Goal: Transaction & Acquisition: Subscribe to service/newsletter

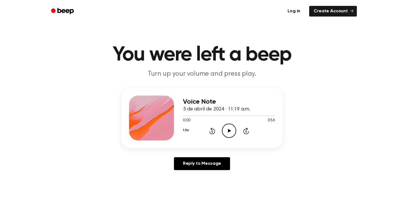
click at [297, 12] on link "Log in" at bounding box center [294, 11] width 24 height 13
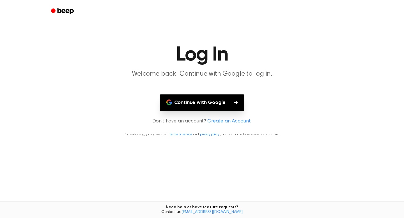
click at [213, 104] on button "Continue with Google" at bounding box center [201, 102] width 85 height 17
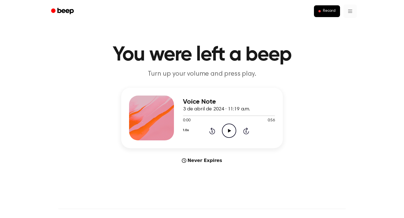
click at [350, 14] on html "Record You were left a beep Turn up your volume and press play. Voice Note 3 de…" at bounding box center [202, 220] width 404 height 441
click at [305, 54] on html "Record You were left a beep Turn up your volume and press play. Voice Note 3 de…" at bounding box center [202, 220] width 404 height 441
click at [328, 13] on span "Record" at bounding box center [329, 11] width 13 height 5
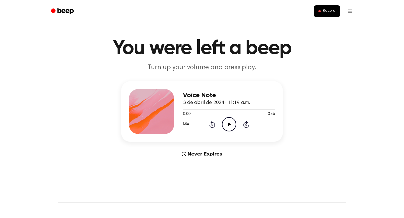
scroll to position [7, 0]
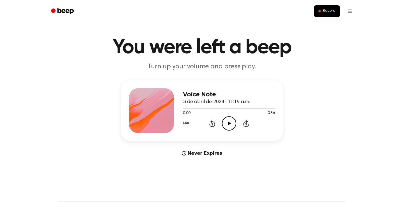
click at [226, 128] on icon "Play Audio" at bounding box center [229, 123] width 14 height 14
click at [229, 125] on icon "Pause Audio" at bounding box center [229, 123] width 14 height 14
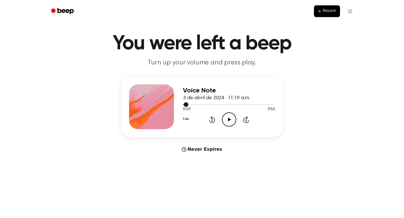
scroll to position [11, 0]
click at [349, 9] on html "Record You were left a beep Turn up your volume and press play. Voice Note 3 de…" at bounding box center [202, 209] width 404 height 441
click at [304, 50] on html "Record You were left a beep Turn up your volume and press play. Voice Note 3 de…" at bounding box center [202, 209] width 404 height 441
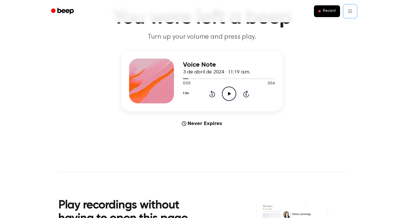
scroll to position [34, 0]
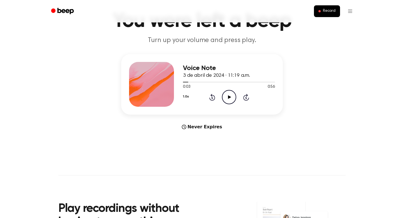
click at [155, 72] on div at bounding box center [151, 84] width 45 height 45
click at [202, 68] on h3 "Voice Note" at bounding box center [229, 68] width 92 height 8
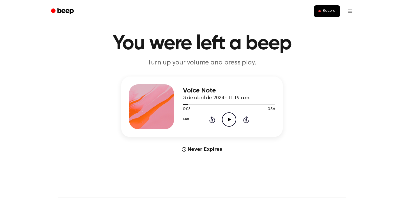
scroll to position [0, 0]
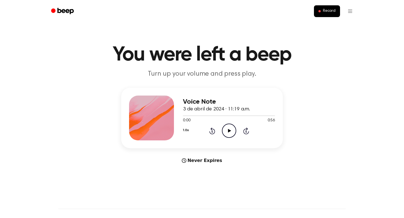
click at [65, 12] on icon "Beep" at bounding box center [63, 11] width 24 height 8
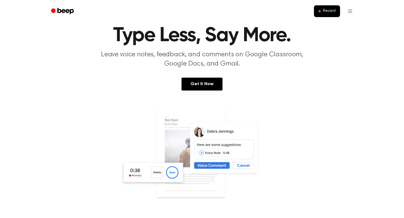
scroll to position [21, 0]
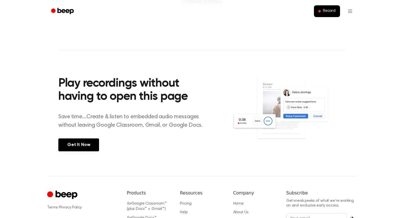
scroll to position [162, 0]
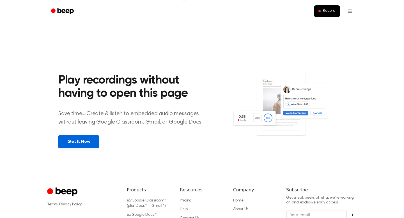
click at [87, 141] on link "Get It Now" at bounding box center [78, 141] width 41 height 13
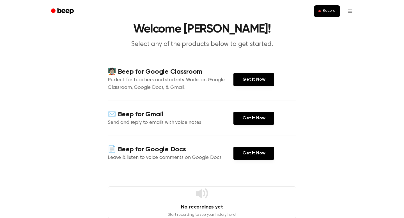
scroll to position [22, 0]
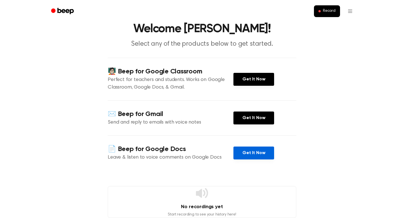
click at [242, 153] on link "Get It Now" at bounding box center [253, 153] width 41 height 13
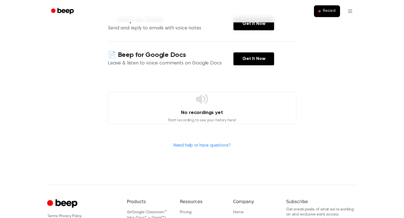
scroll to position [104, 0]
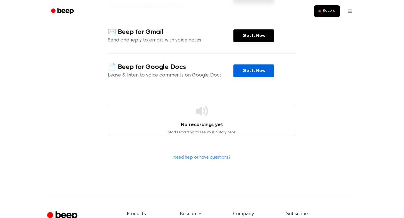
click at [245, 68] on link "Get It Now" at bounding box center [253, 70] width 41 height 13
